Goal: Check status: Check status

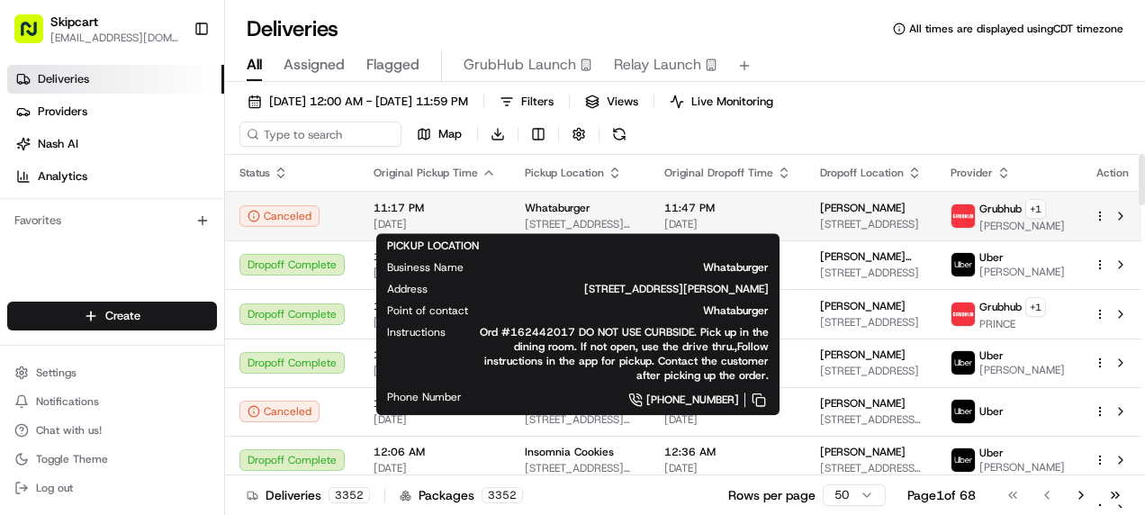
click at [554, 206] on span "Whataburger" at bounding box center [558, 208] width 66 height 14
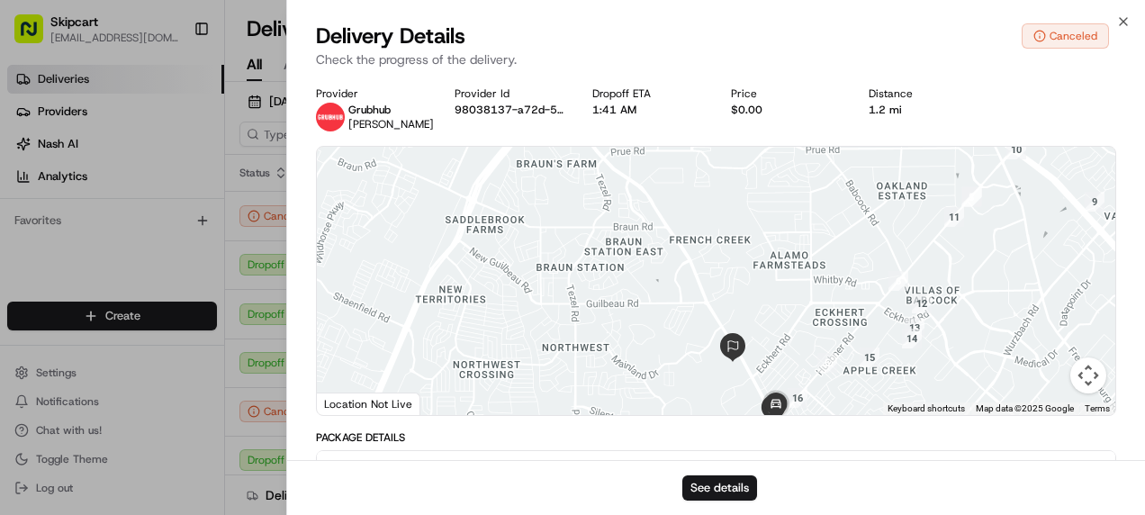
drag, startPoint x: 882, startPoint y: 176, endPoint x: 803, endPoint y: 311, distance: 155.8
click at [804, 325] on div at bounding box center [716, 281] width 798 height 268
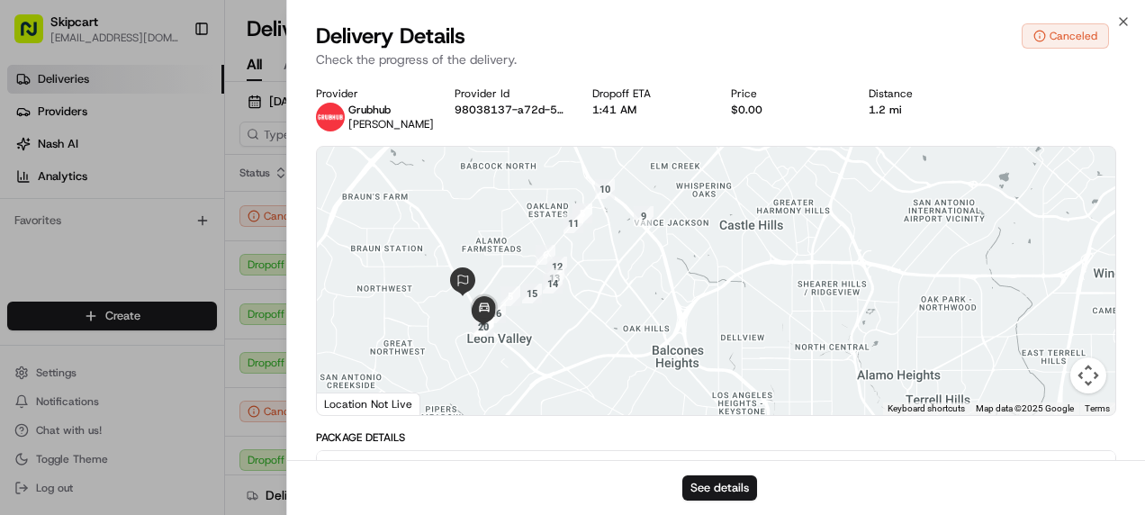
drag, startPoint x: 480, startPoint y: 236, endPoint x: 627, endPoint y: 272, distance: 151.1
click at [627, 272] on div at bounding box center [716, 281] width 798 height 268
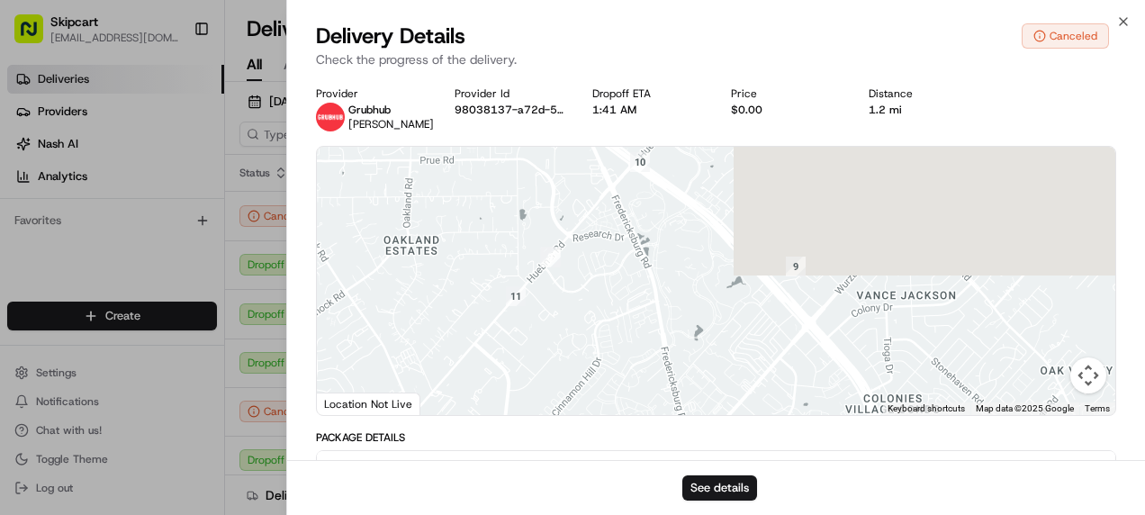
drag, startPoint x: 635, startPoint y: 277, endPoint x: 627, endPoint y: 536, distance: 258.5
click at [627, 514] on html "Skipcart [EMAIL_ADDRESS][DOMAIN_NAME] Toggle Sidebar Deliveries Providers [PERS…" at bounding box center [572, 257] width 1145 height 515
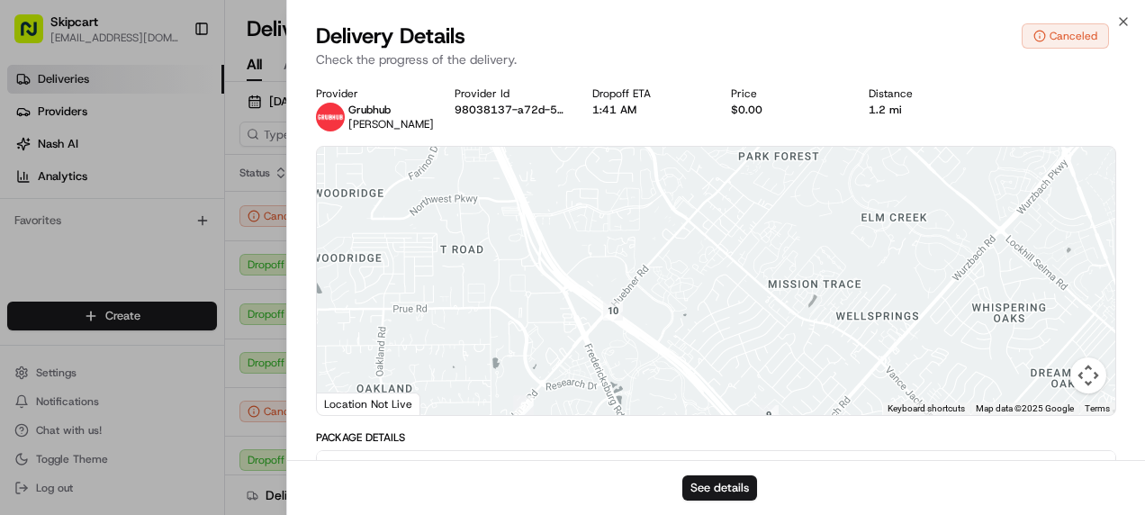
drag, startPoint x: 669, startPoint y: 261, endPoint x: 645, endPoint y: 376, distance: 117.8
click at [645, 401] on div at bounding box center [716, 281] width 798 height 268
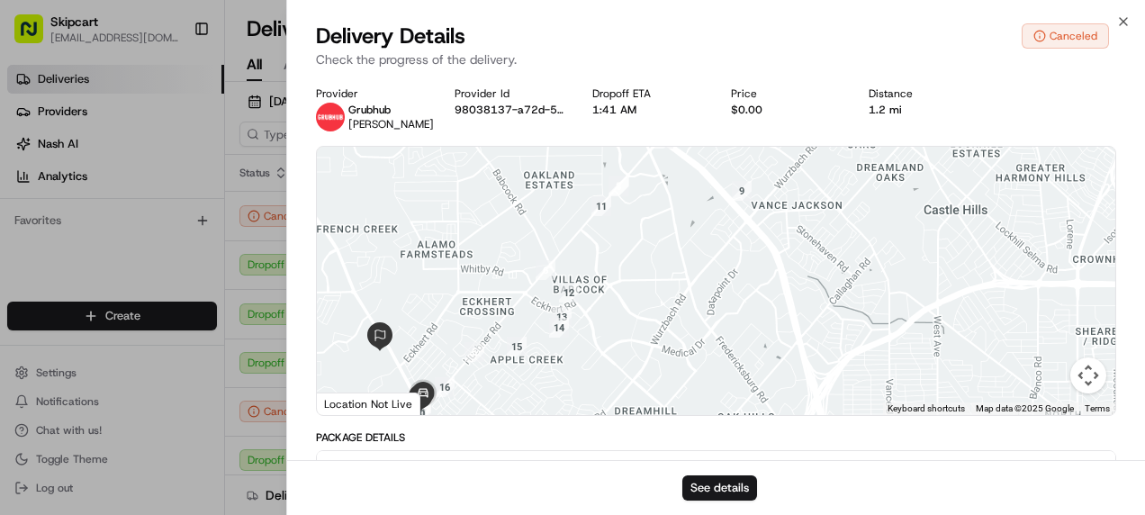
drag, startPoint x: 546, startPoint y: 380, endPoint x: 574, endPoint y: 143, distance: 238.5
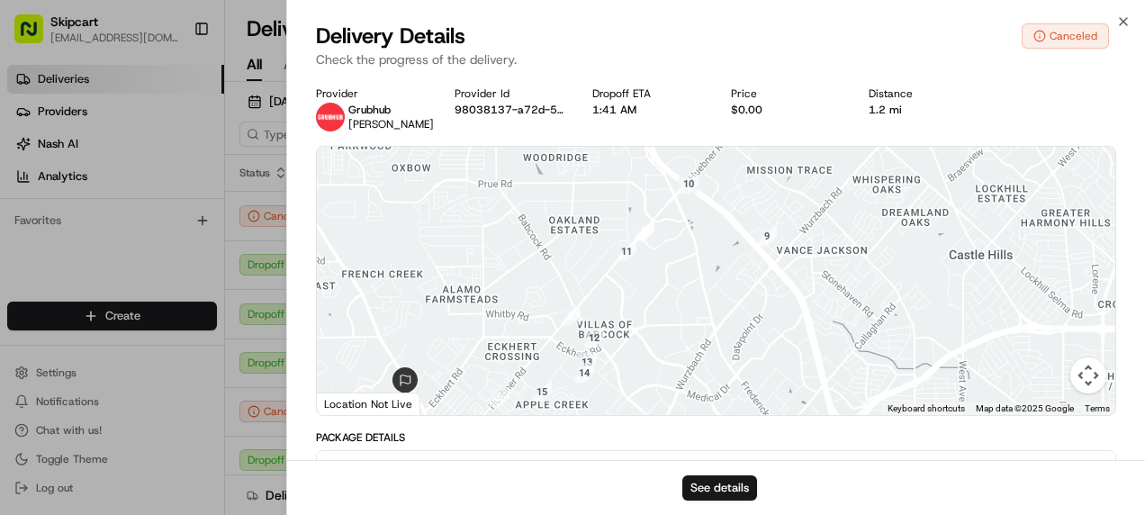
drag, startPoint x: 573, startPoint y: 181, endPoint x: 587, endPoint y: 264, distance: 83.9
click at [587, 264] on div at bounding box center [716, 281] width 798 height 268
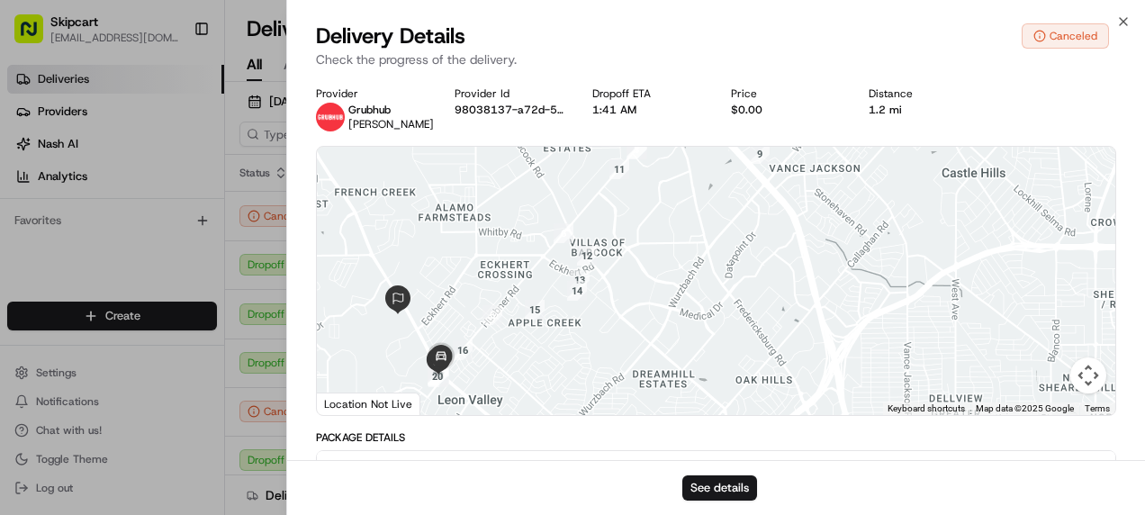
drag, startPoint x: 496, startPoint y: 333, endPoint x: 486, endPoint y: 197, distance: 136.3
click at [486, 197] on div at bounding box center [716, 281] width 798 height 268
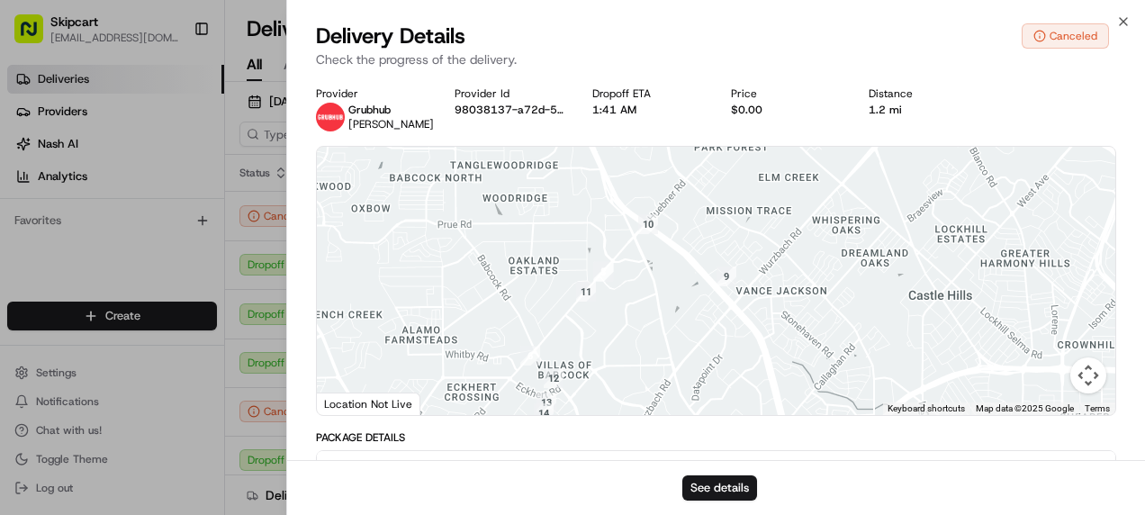
drag, startPoint x: 522, startPoint y: 242, endPoint x: 489, endPoint y: 367, distance: 129.5
click at [489, 367] on div at bounding box center [716, 281] width 798 height 268
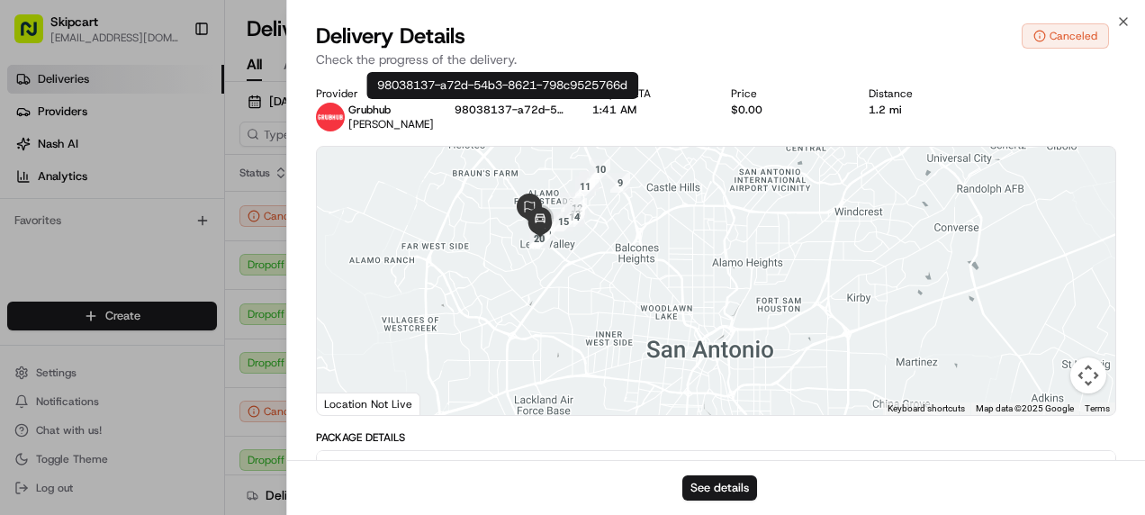
drag, startPoint x: 437, startPoint y: 238, endPoint x: 530, endPoint y: 104, distance: 163.6
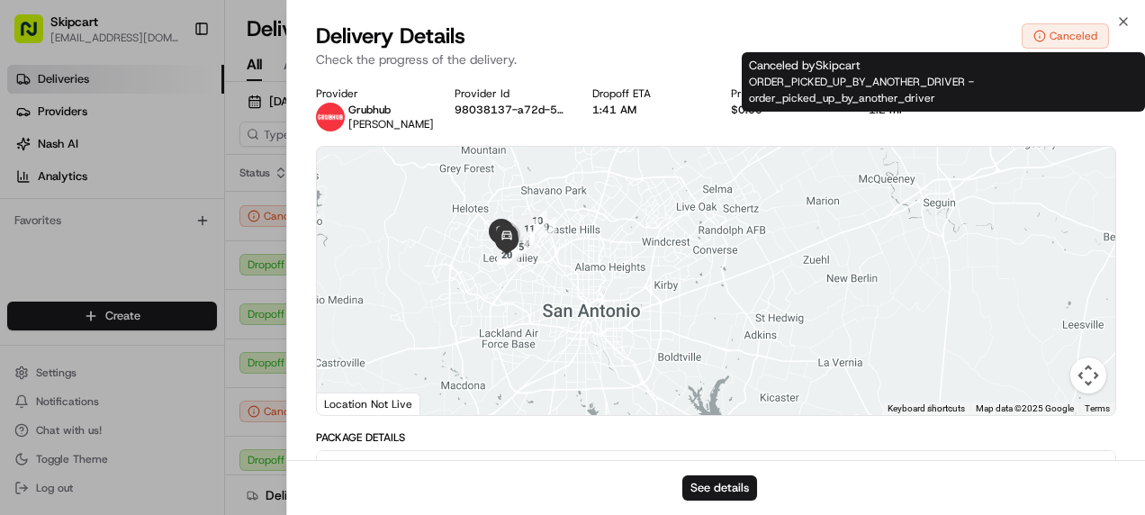
click at [1069, 39] on div "Canceled" at bounding box center [1065, 35] width 87 height 25
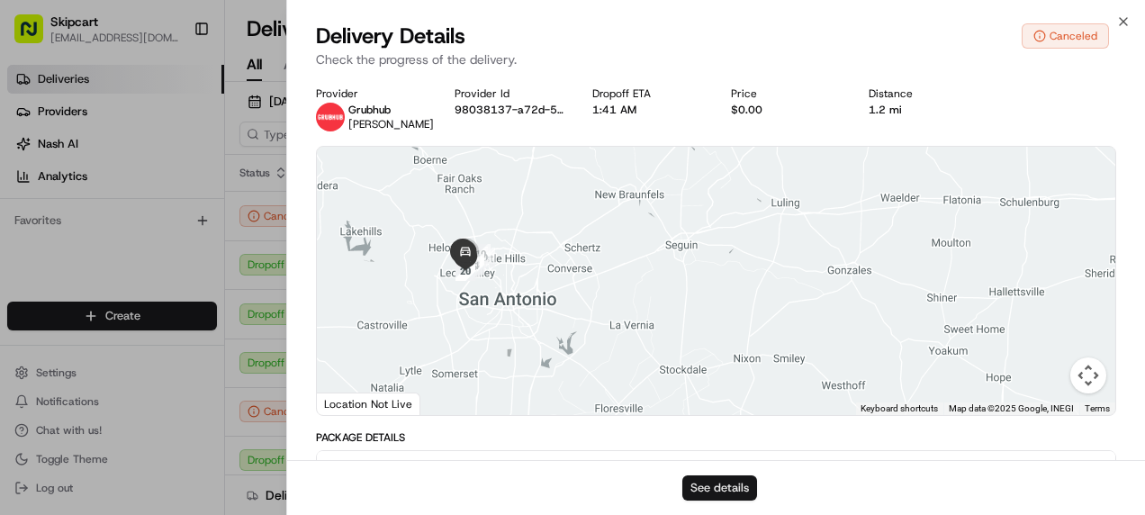
click at [711, 478] on button "See details" at bounding box center [719, 487] width 75 height 25
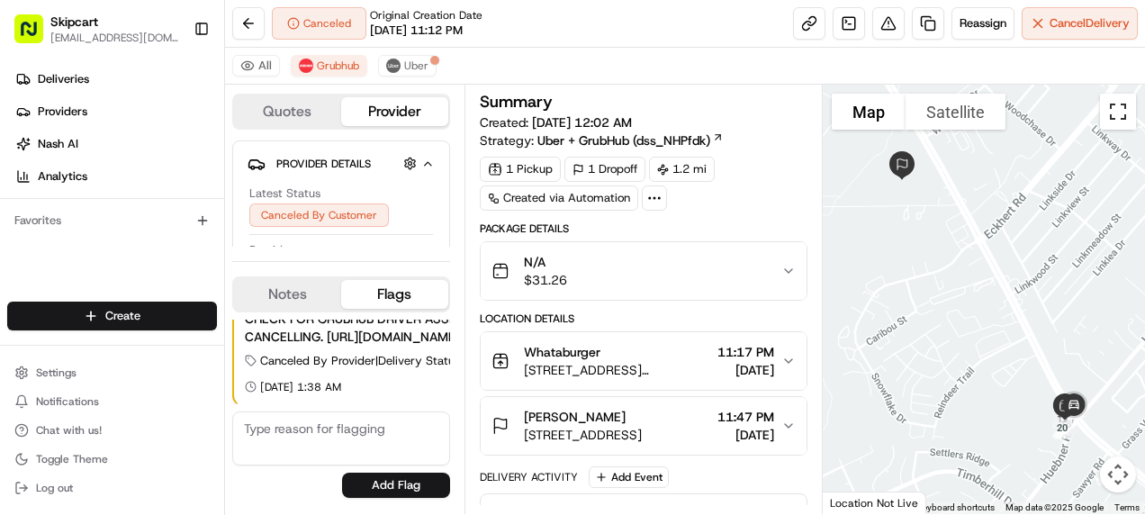
click at [1118, 115] on button "Toggle fullscreen view" at bounding box center [1118, 112] width 36 height 36
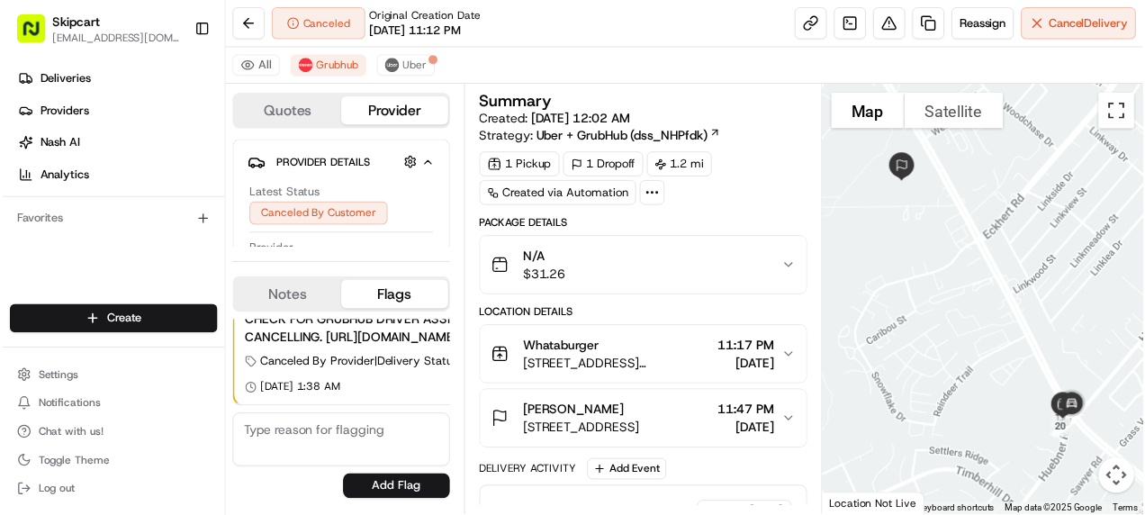
scroll to position [55, 0]
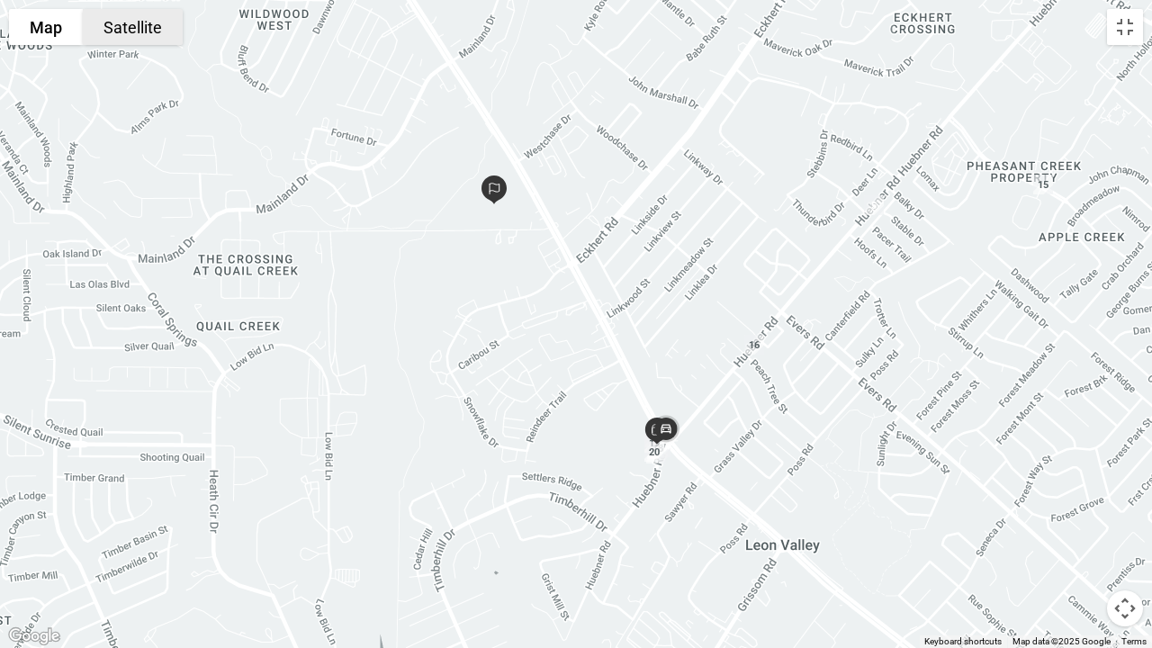
click at [117, 28] on button "Satellite" at bounding box center [133, 27] width 100 height 36
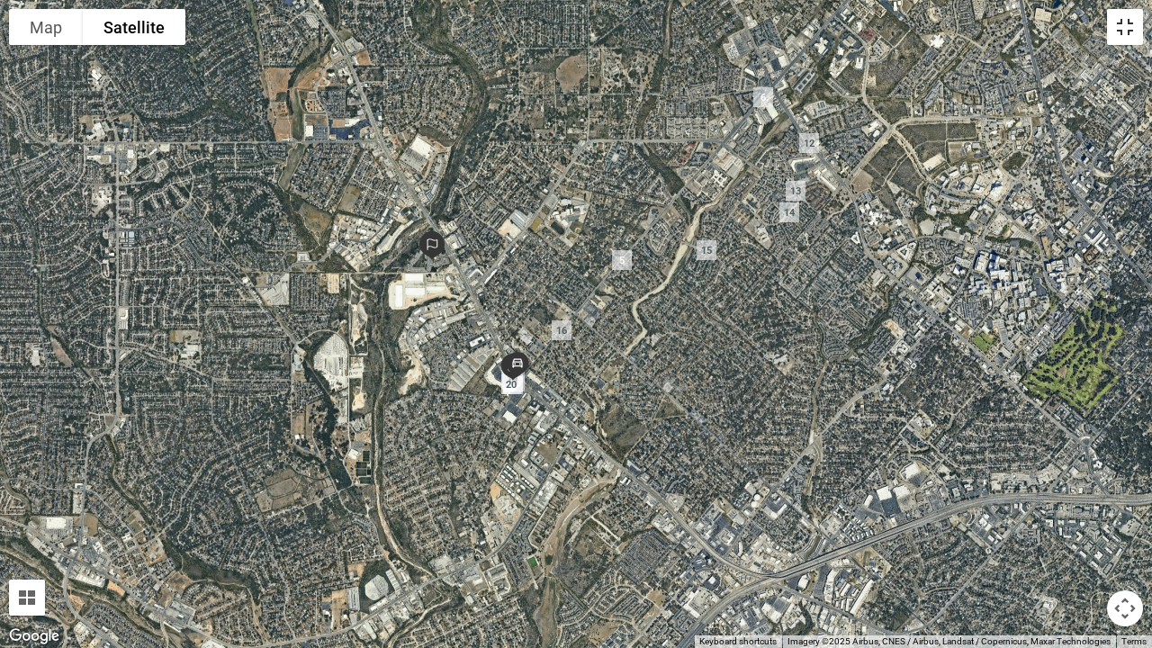
click at [1123, 36] on button "Toggle fullscreen view" at bounding box center [1125, 27] width 36 height 36
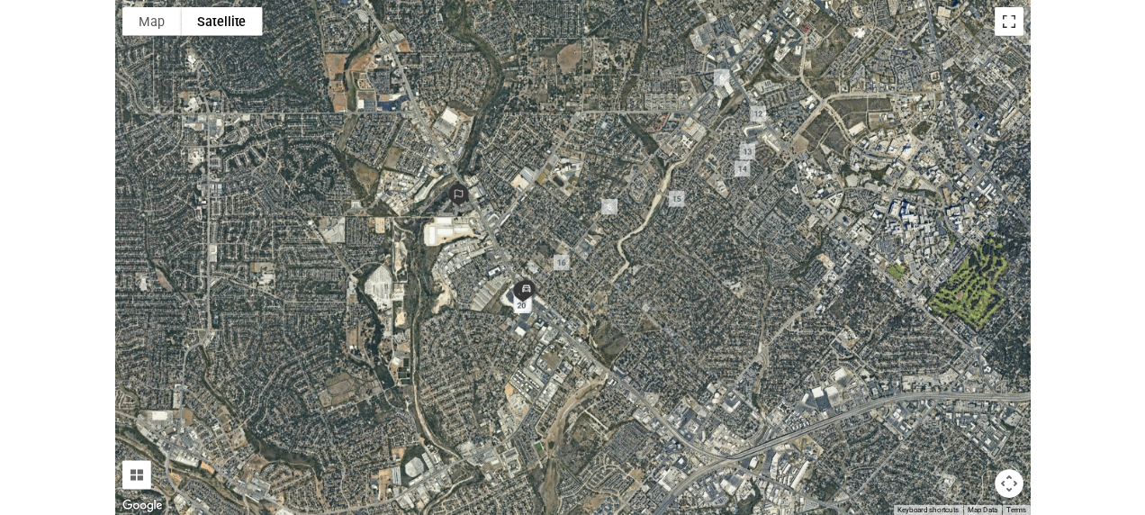
scroll to position [104, 0]
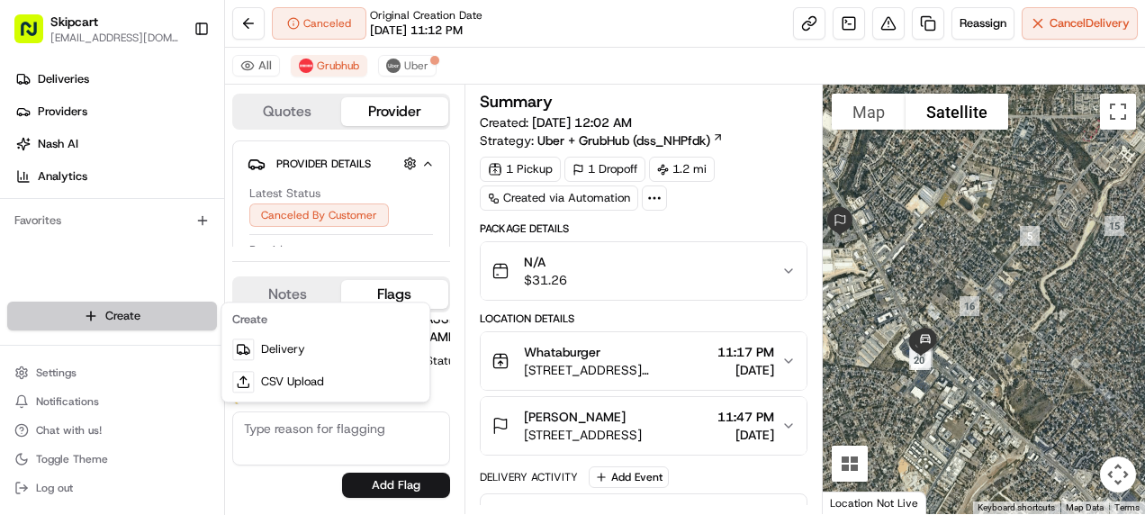
click at [103, 324] on html "Skipcart tsatterthwaite@skipcart.com Toggle Sidebar Deliveries Providers Nash A…" at bounding box center [572, 257] width 1145 height 515
click at [735, 31] on html "Skipcart tsatterthwaite@skipcart.com Toggle Sidebar Deliveries Providers Nash A…" at bounding box center [572, 257] width 1145 height 515
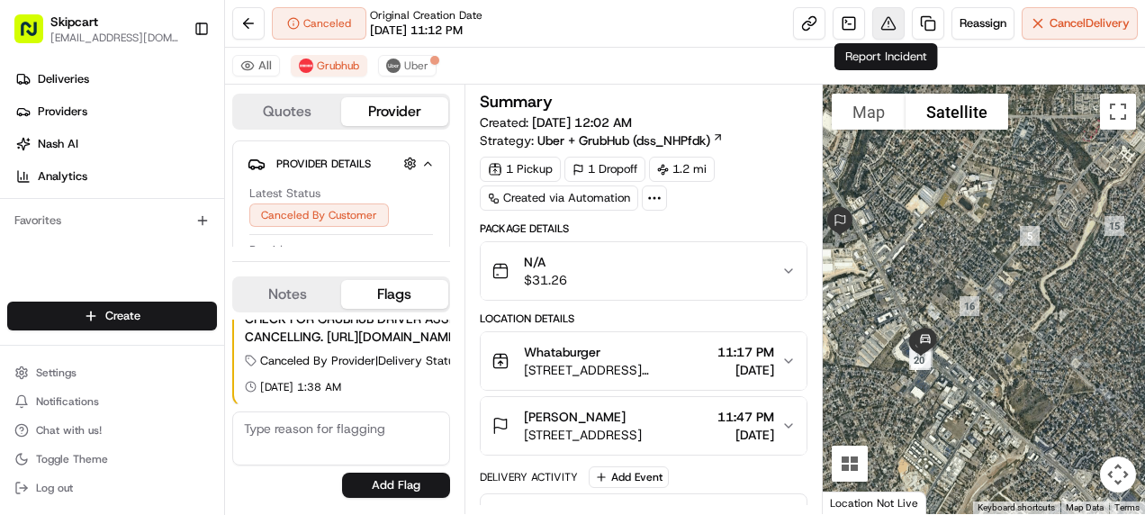
click at [882, 25] on button at bounding box center [888, 23] width 32 height 32
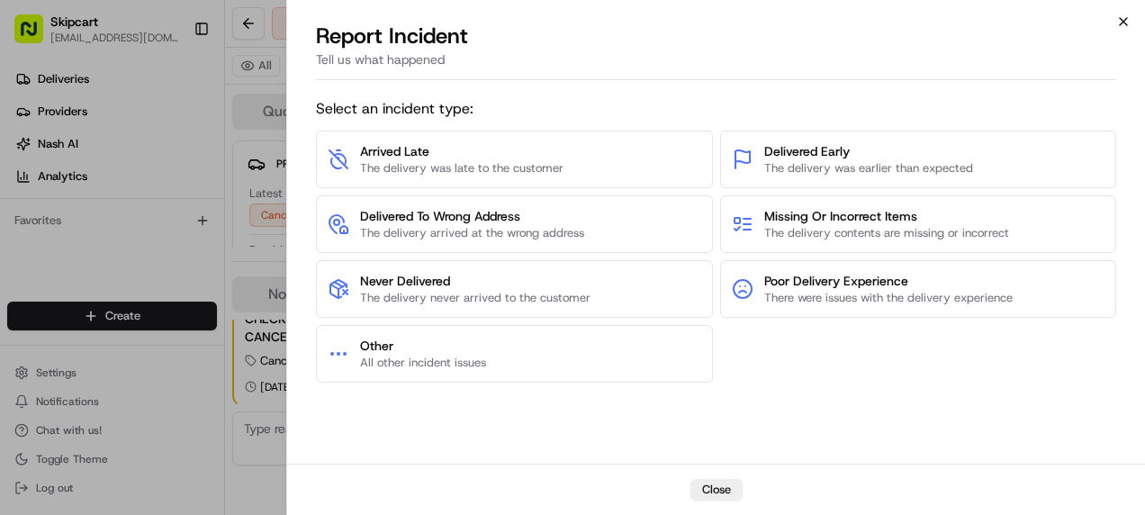
click at [1120, 25] on icon "button" at bounding box center [1123, 21] width 14 height 14
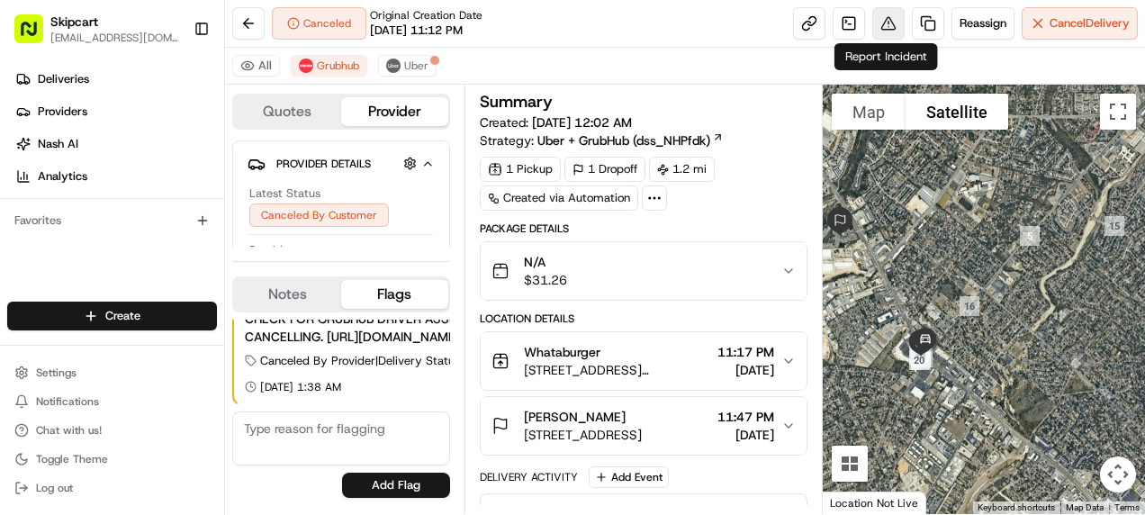
click at [884, 26] on button at bounding box center [888, 23] width 32 height 32
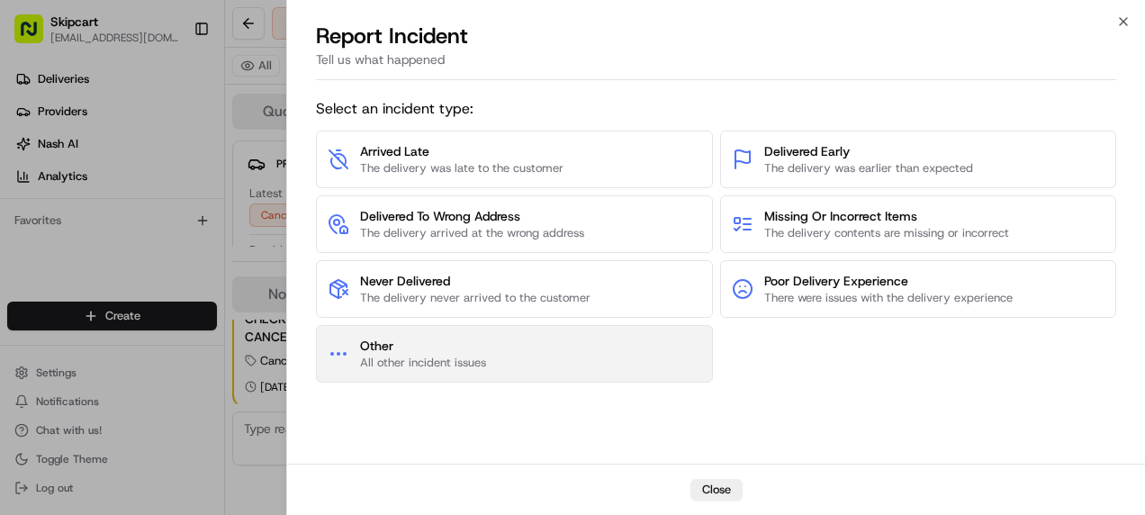
click at [437, 365] on span "All other incident issues" at bounding box center [423, 363] width 126 height 16
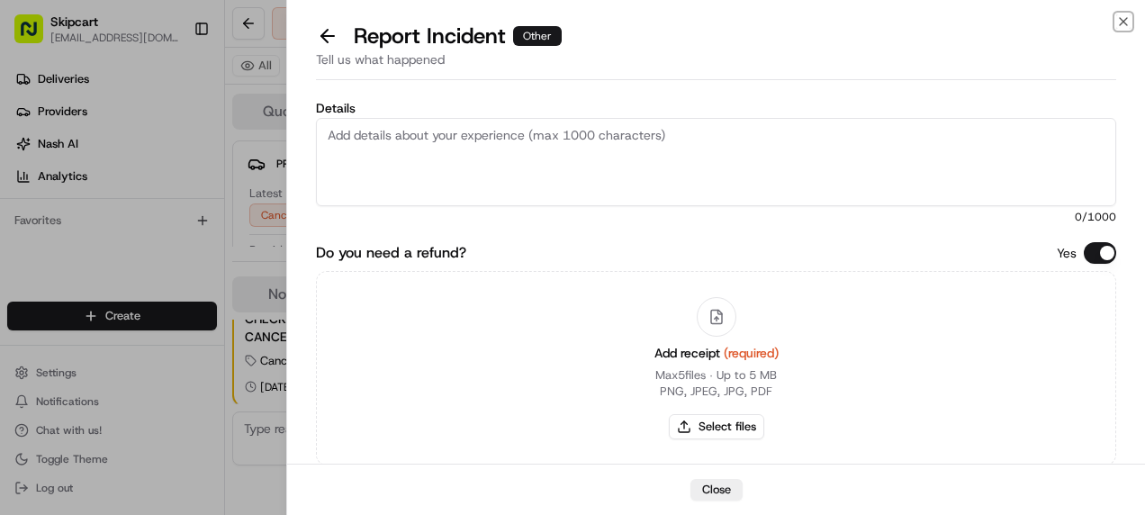
click at [1119, 19] on icon "button" at bounding box center [1123, 21] width 14 height 14
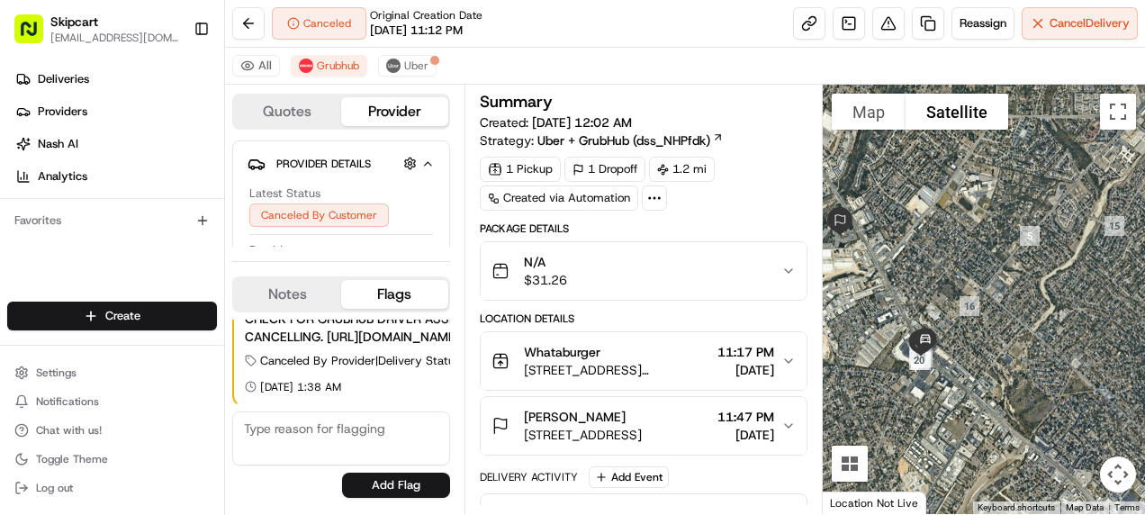
click at [792, 272] on icon "button" at bounding box center [788, 271] width 14 height 14
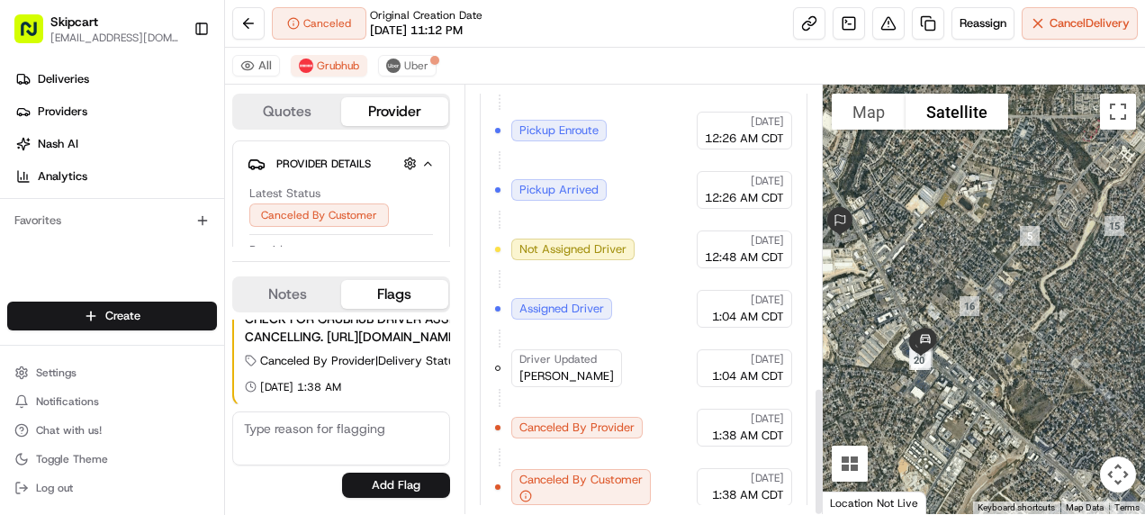
scroll to position [1009, 0]
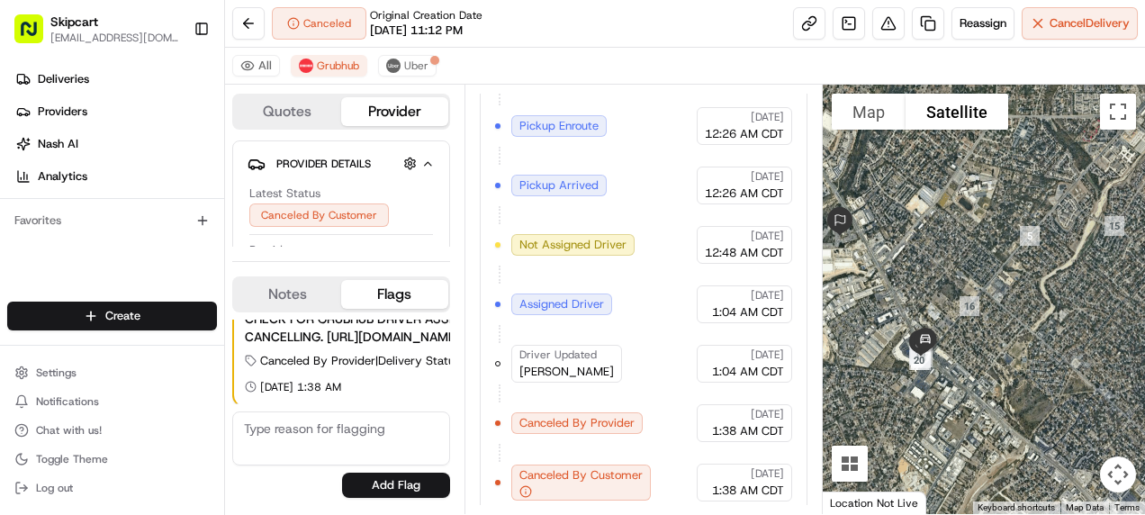
click at [293, 291] on button "Notes" at bounding box center [287, 294] width 107 height 29
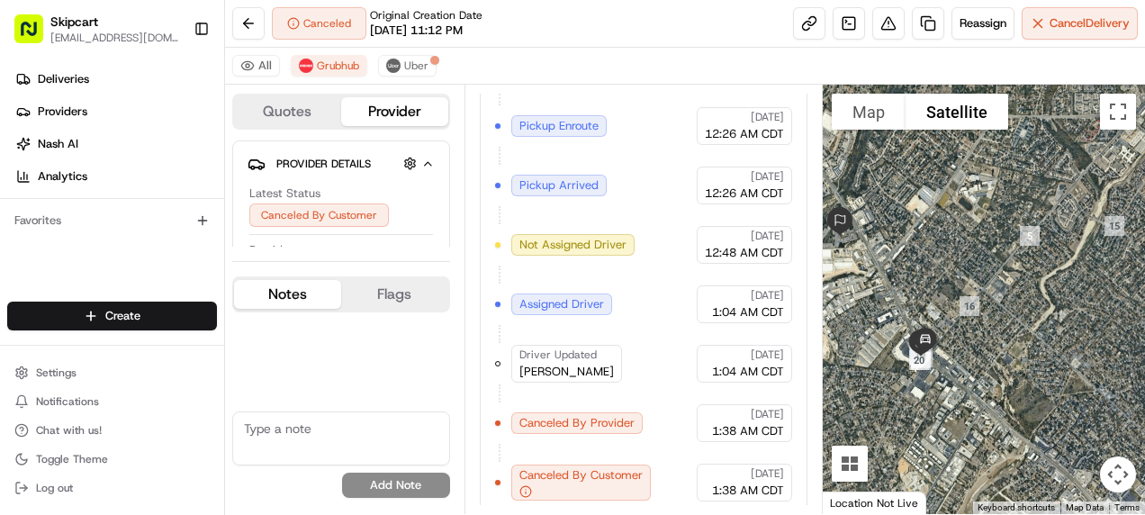
click at [290, 292] on button "Notes" at bounding box center [287, 294] width 107 height 29
click at [287, 297] on button "Notes" at bounding box center [287, 294] width 107 height 29
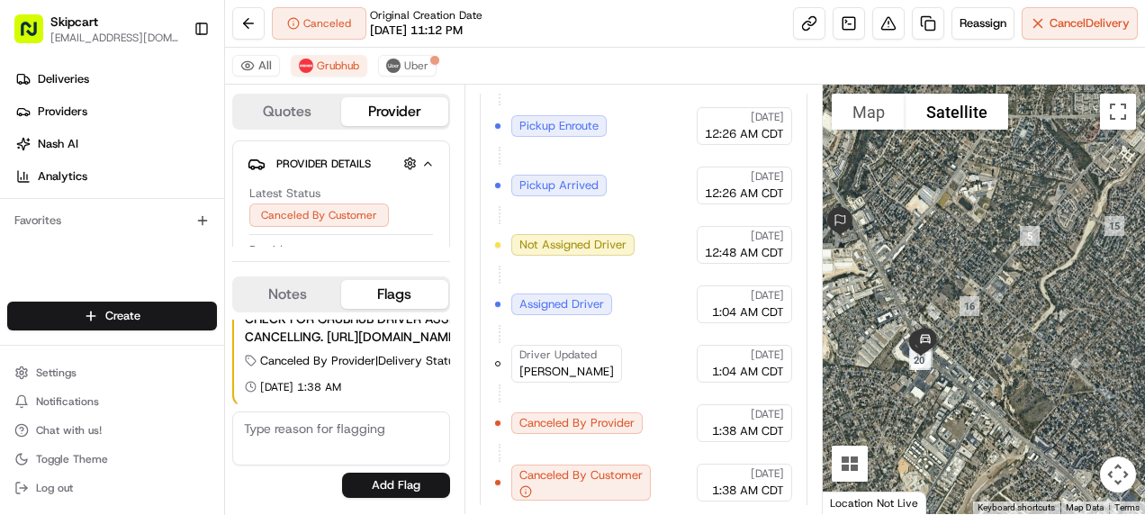
click at [376, 288] on button "Flags" at bounding box center [394, 294] width 107 height 29
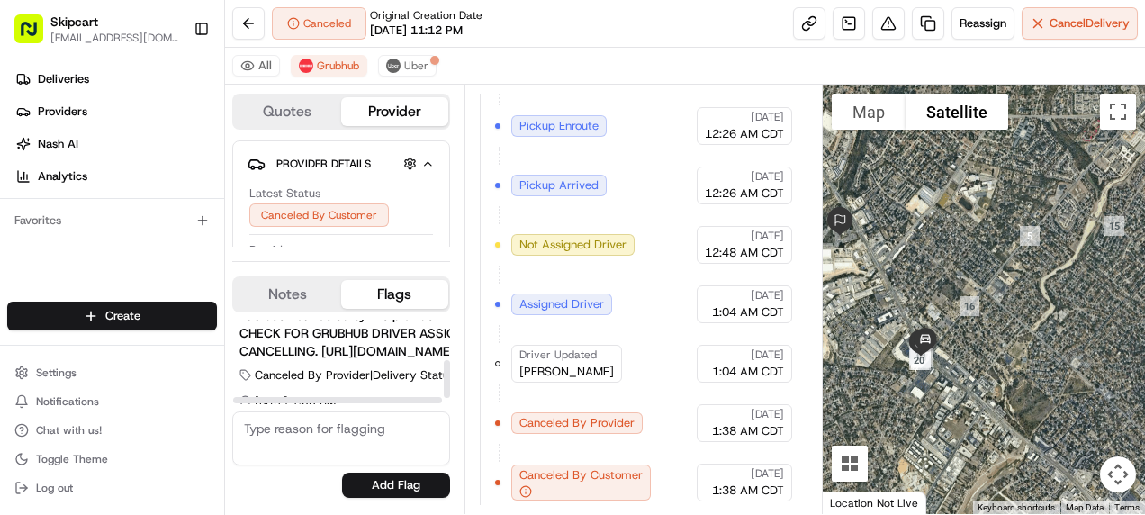
scroll to position [90, 0]
drag, startPoint x: 333, startPoint y: 402, endPoint x: 322, endPoint y: 398, distance: 11.7
click at [322, 400] on div at bounding box center [337, 400] width 209 height 6
click at [652, 43] on div "Canceled Original Creation Date 08/17/2025 11:12 PM Reassign Cancel Delivery" at bounding box center [685, 24] width 920 height 48
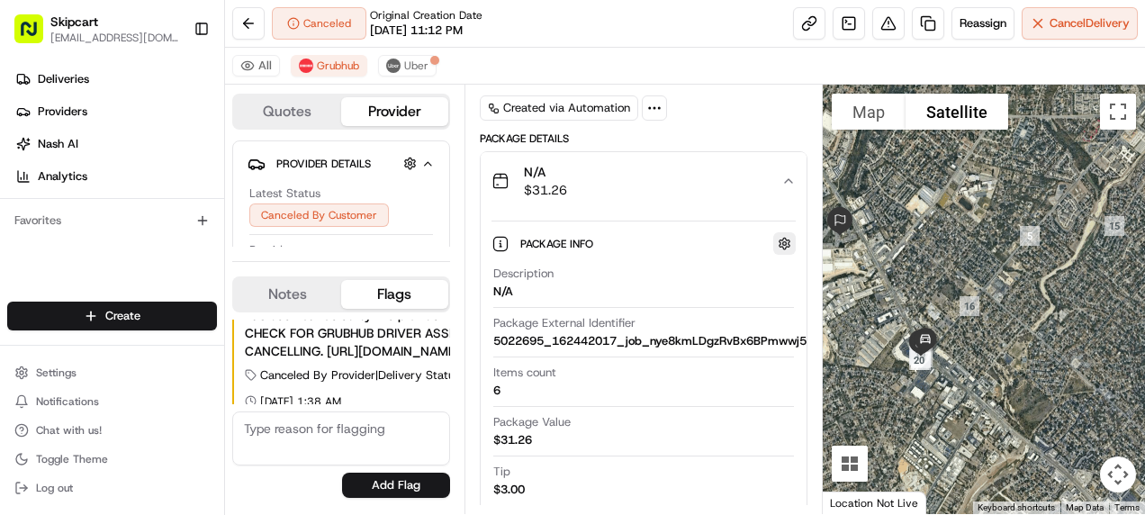
click at [787, 241] on button "button" at bounding box center [784, 243] width 23 height 23
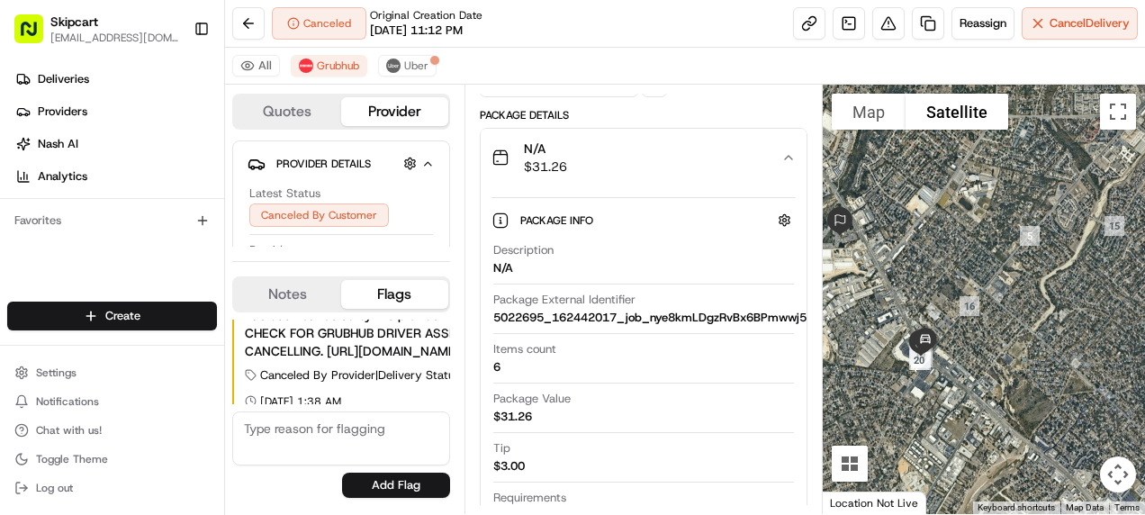
scroll to position [180, 0]
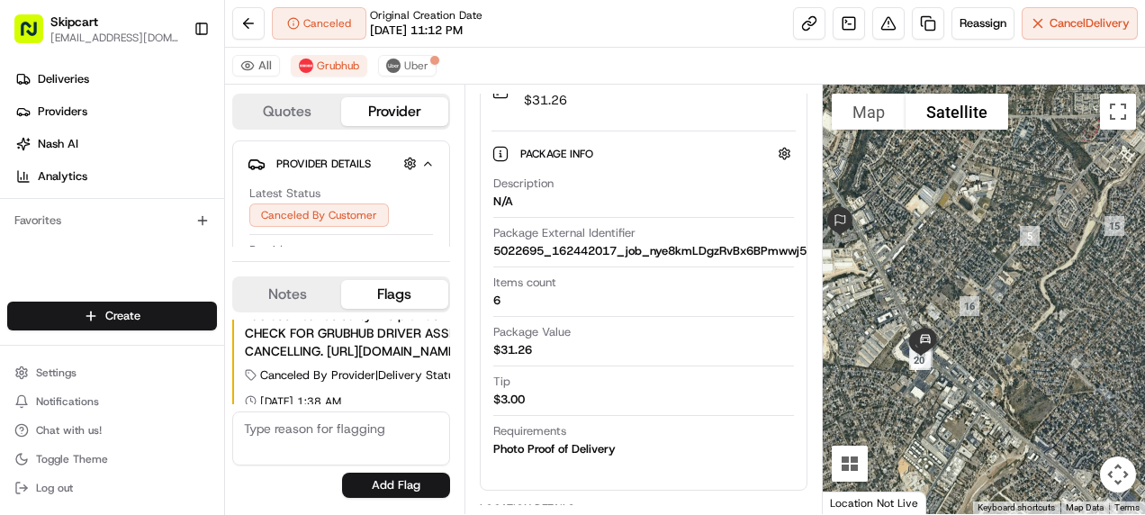
click at [508, 344] on div "$31.26" at bounding box center [512, 350] width 39 height 16
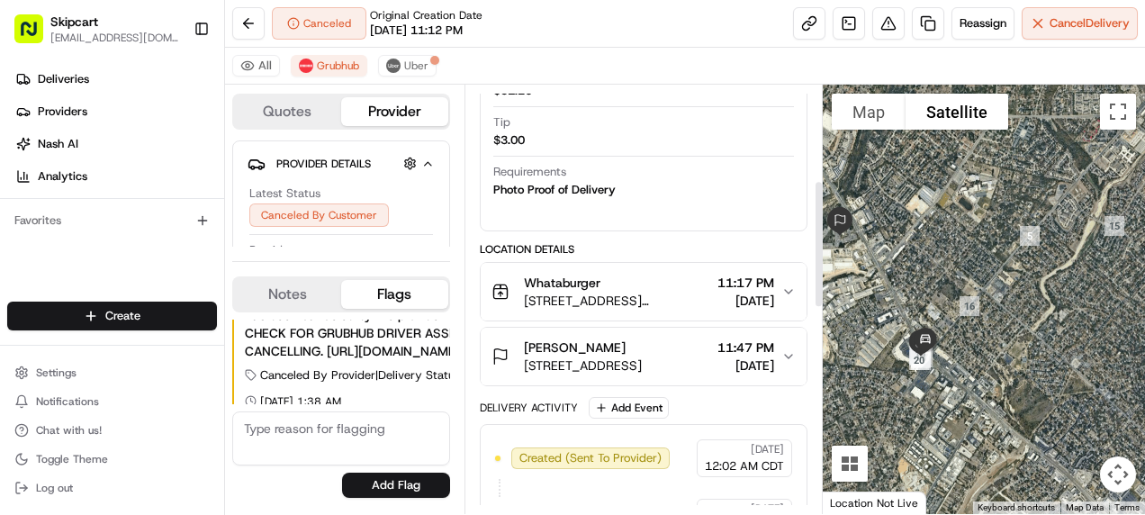
scroll to position [450, 0]
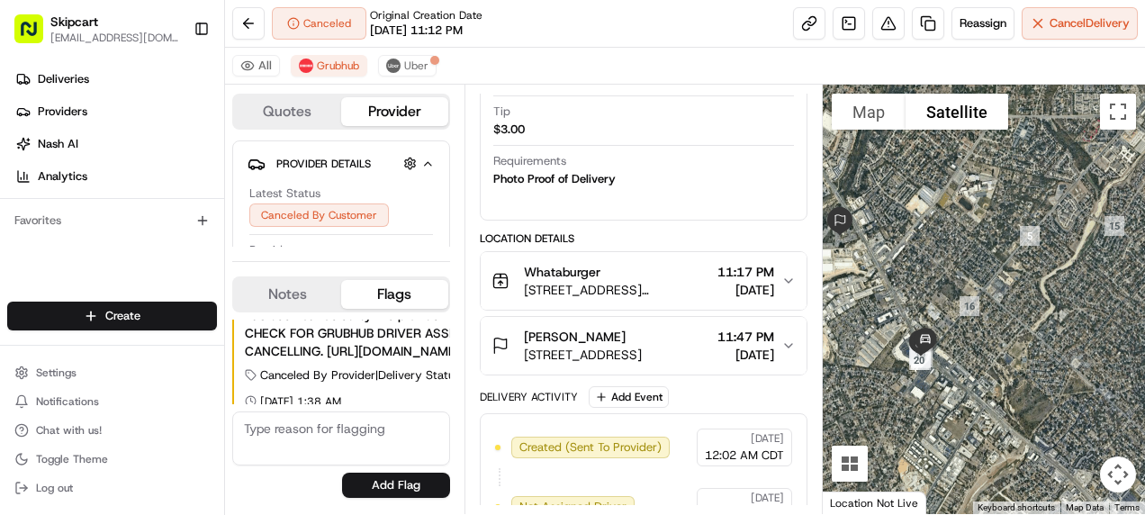
click at [785, 274] on icon "button" at bounding box center [788, 281] width 14 height 14
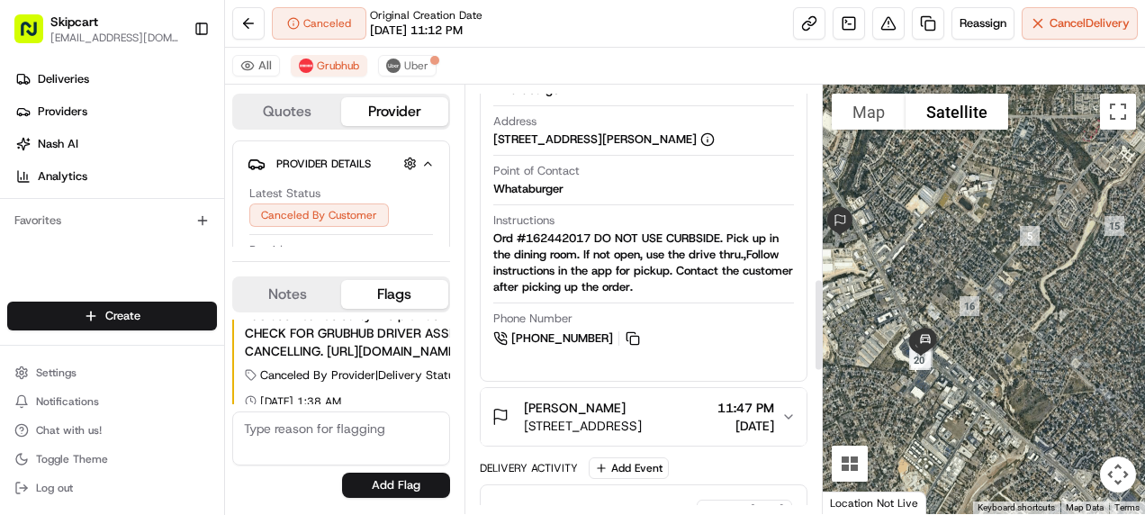
scroll to position [990, 0]
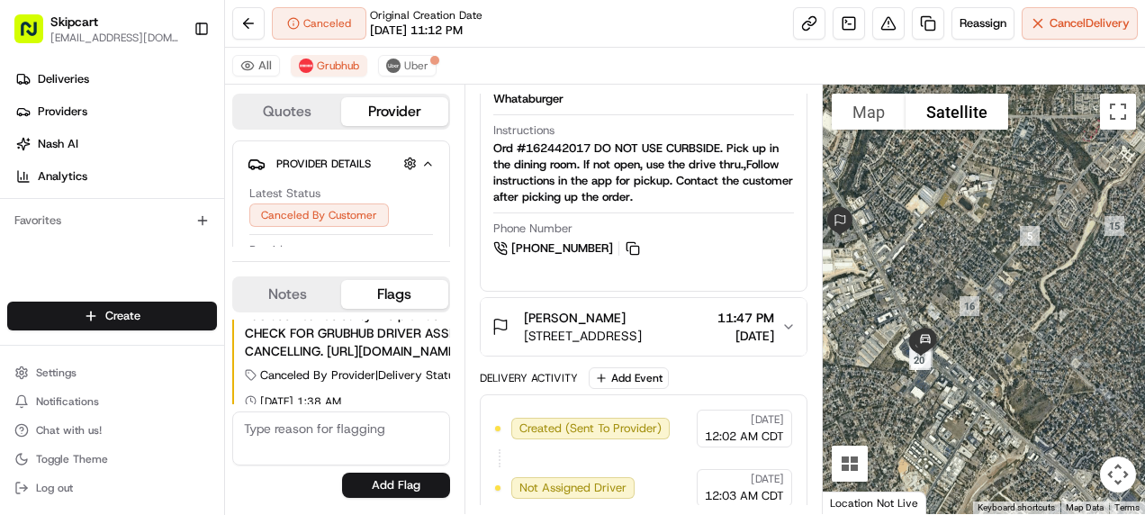
click at [794, 334] on icon "button" at bounding box center [788, 327] width 14 height 14
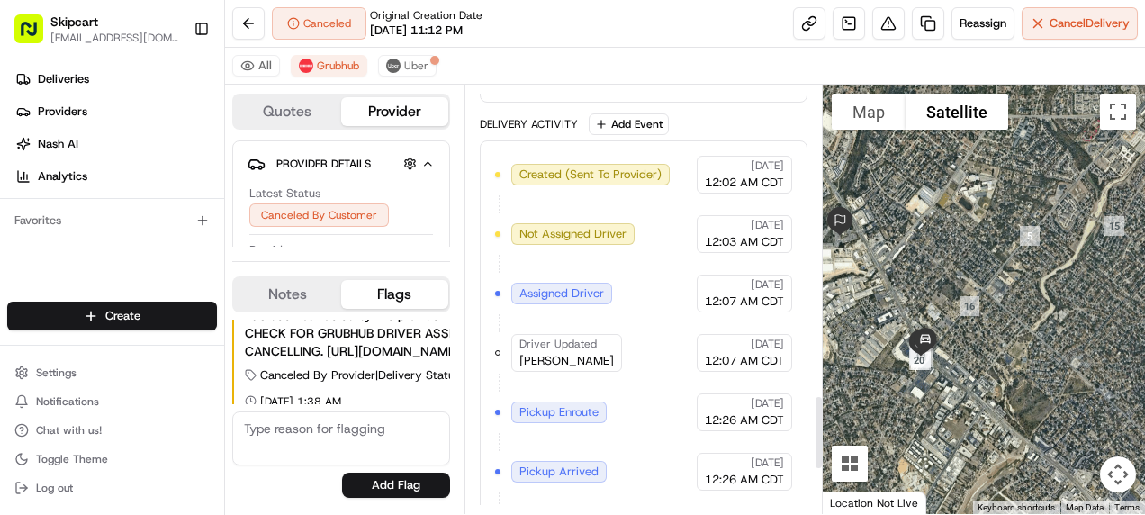
scroll to position [1800, 0]
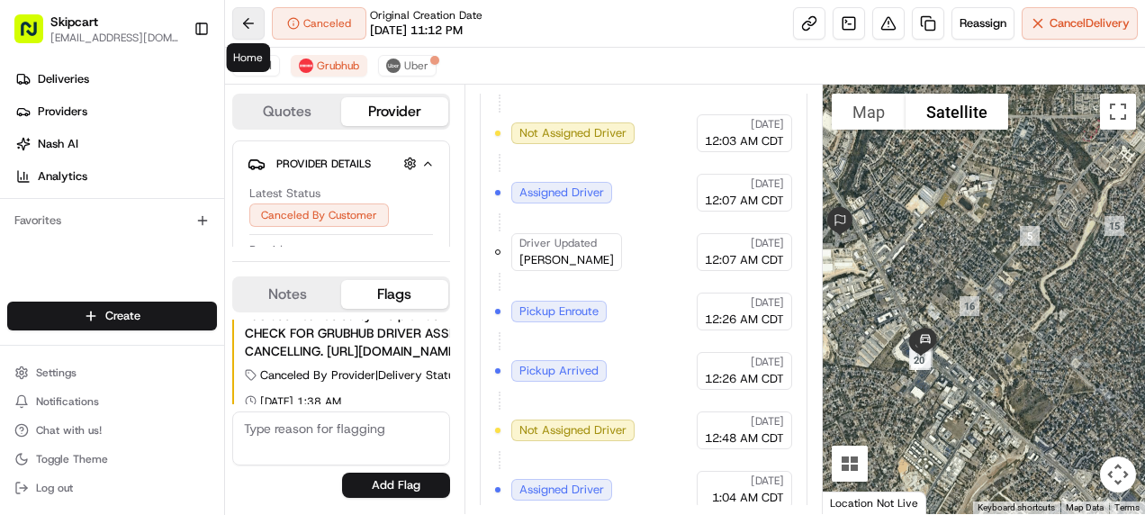
click at [248, 23] on button at bounding box center [248, 23] width 32 height 32
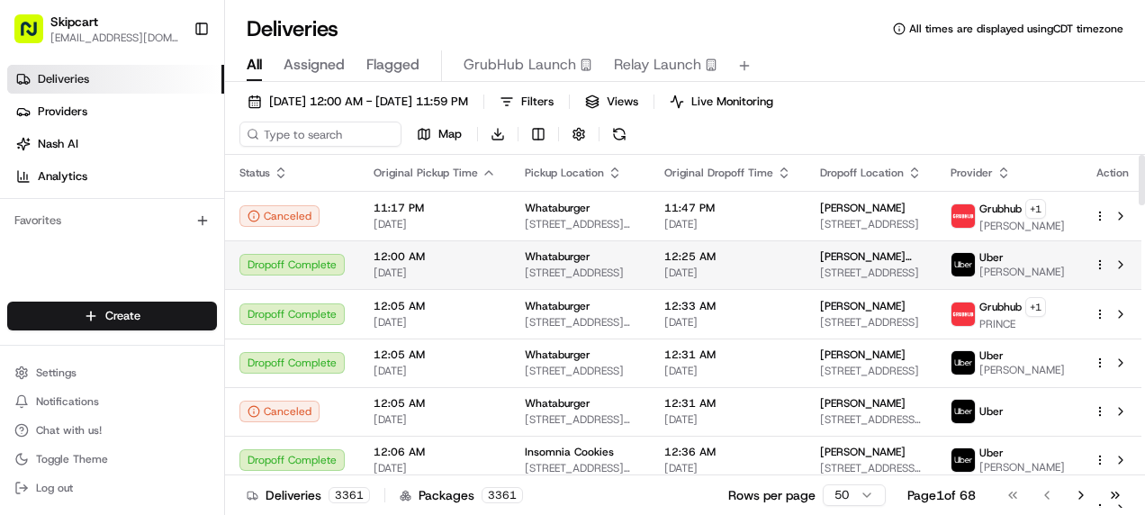
click at [257, 263] on div "Dropoff Complete" at bounding box center [291, 265] width 105 height 22
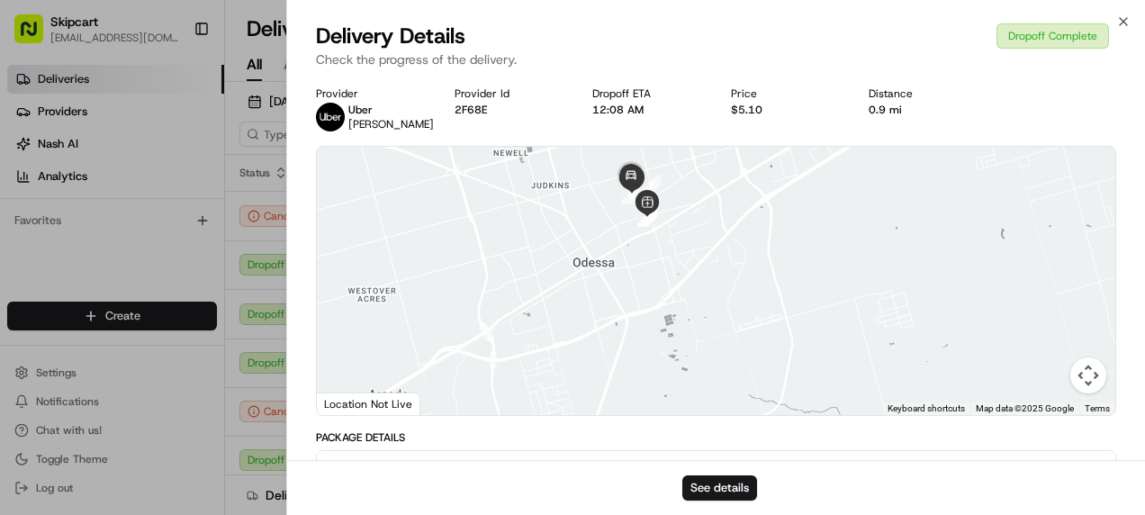
drag, startPoint x: 736, startPoint y: 340, endPoint x: 526, endPoint y: 144, distance: 287.9
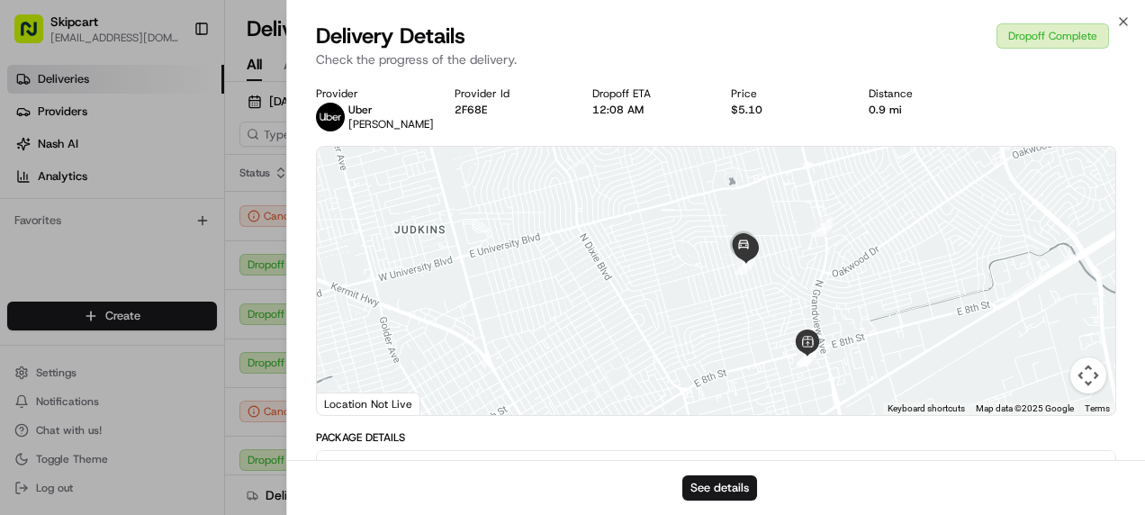
drag, startPoint x: 595, startPoint y: 188, endPoint x: 643, endPoint y: 399, distance: 216.0
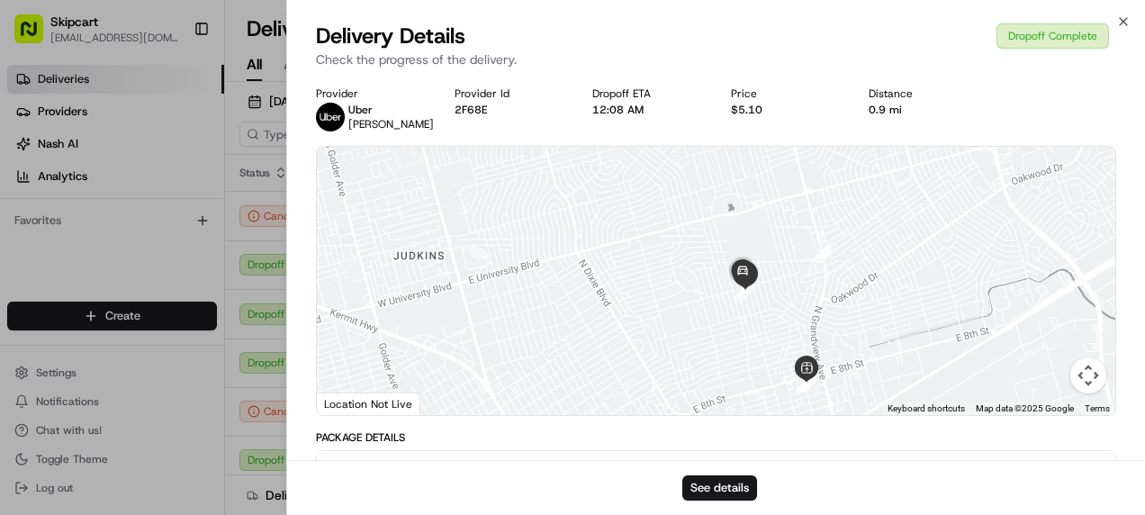
drag, startPoint x: 672, startPoint y: 270, endPoint x: 672, endPoint y: 301, distance: 30.6
click at [672, 301] on div at bounding box center [716, 281] width 798 height 268
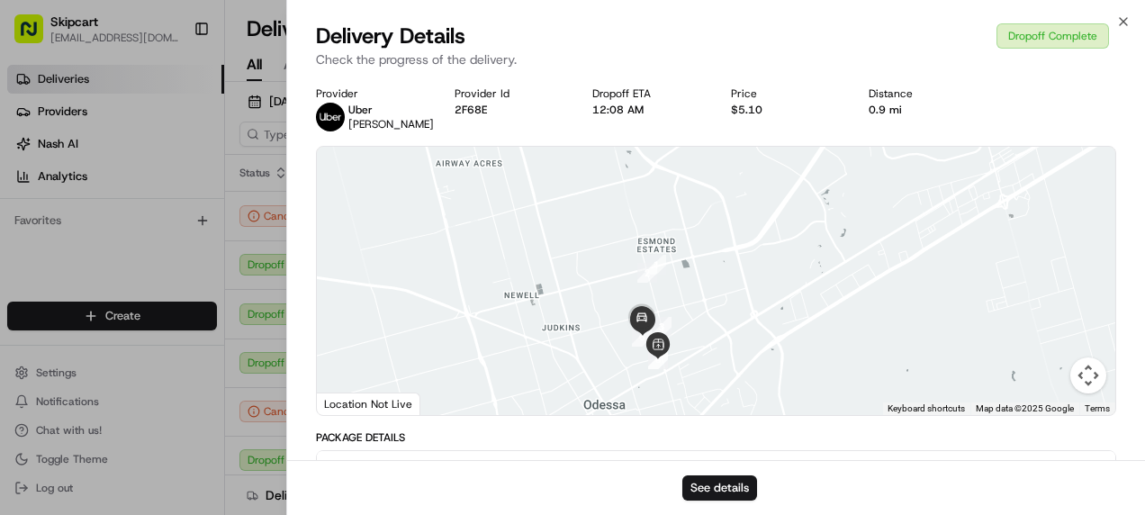
click at [371, 67] on p "Check the progress of the delivery." at bounding box center [716, 59] width 800 height 18
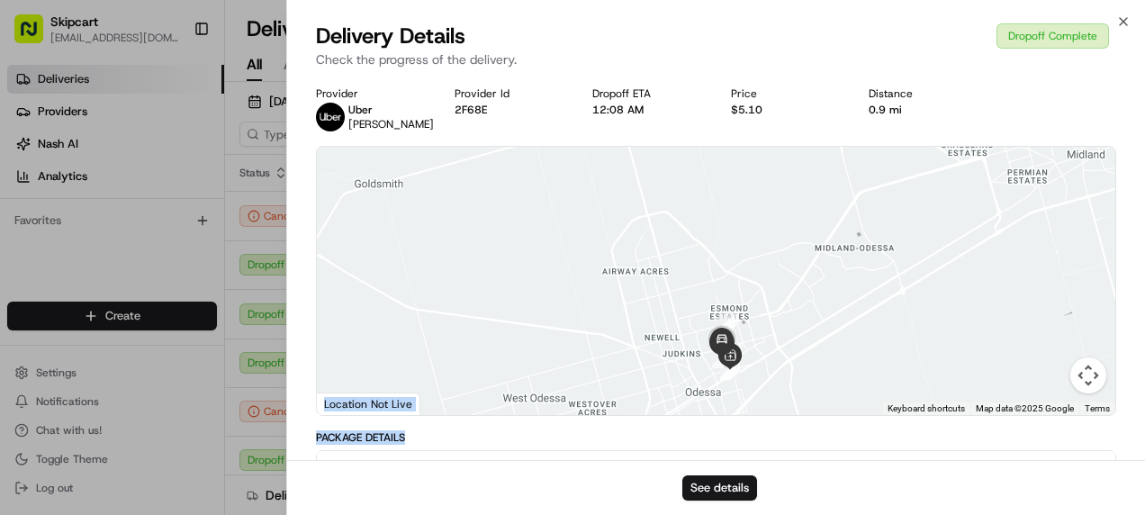
drag, startPoint x: 437, startPoint y: 426, endPoint x: 442, endPoint y: 392, distance: 33.7
click at [724, 490] on button "See details" at bounding box center [719, 487] width 75 height 25
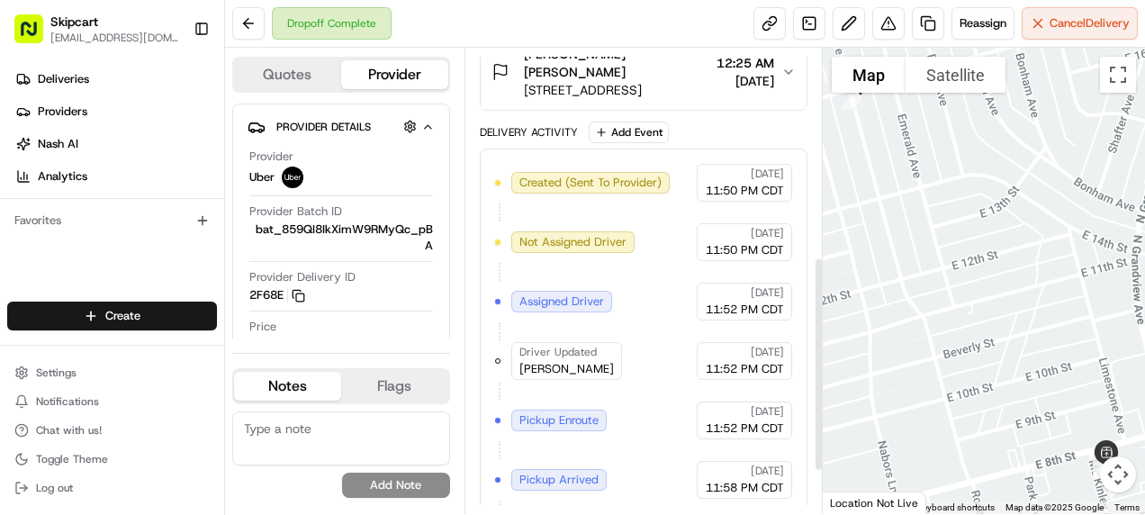
scroll to position [450, 0]
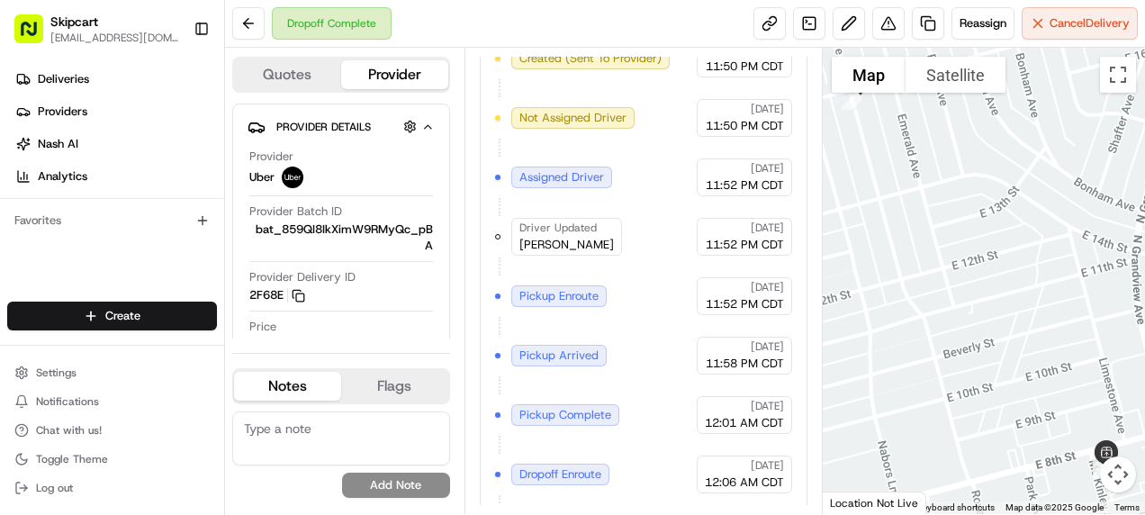
click at [550, 347] on span "Pickup Arrived" at bounding box center [558, 355] width 79 height 16
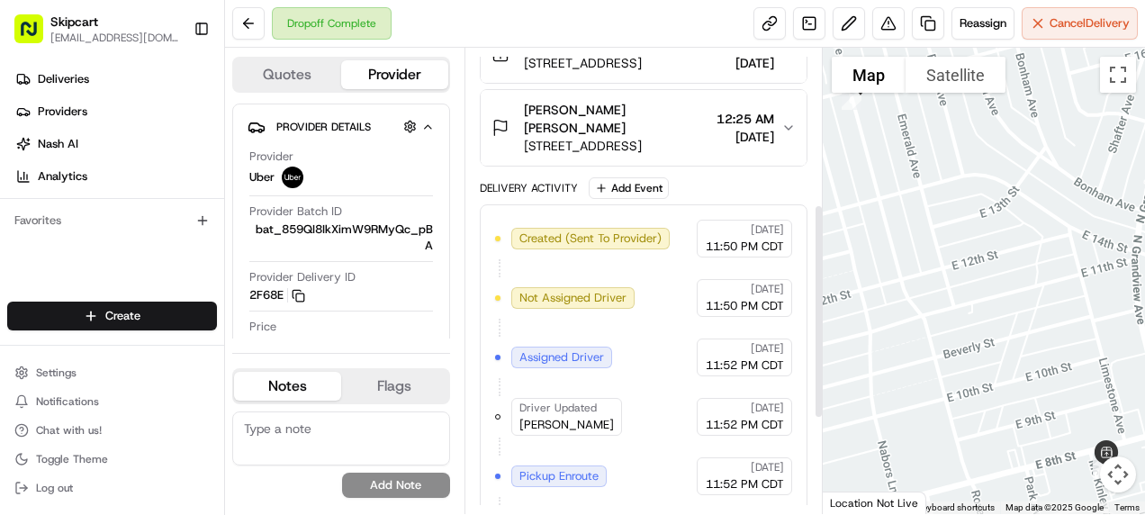
scroll to position [545, 0]
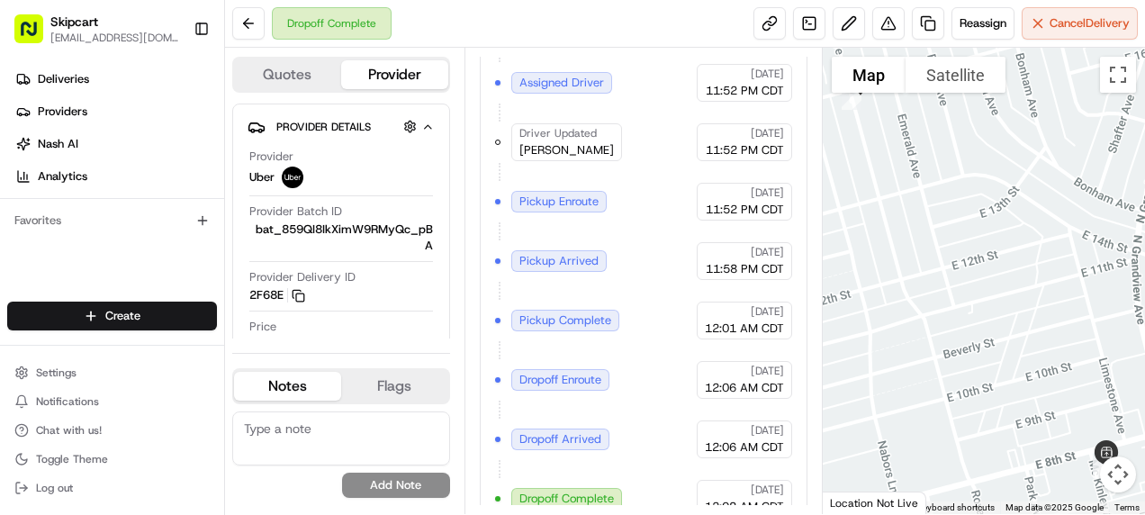
click at [555, 372] on span "Dropoff Enroute" at bounding box center [560, 380] width 82 height 16
